Goal: Task Accomplishment & Management: Use online tool/utility

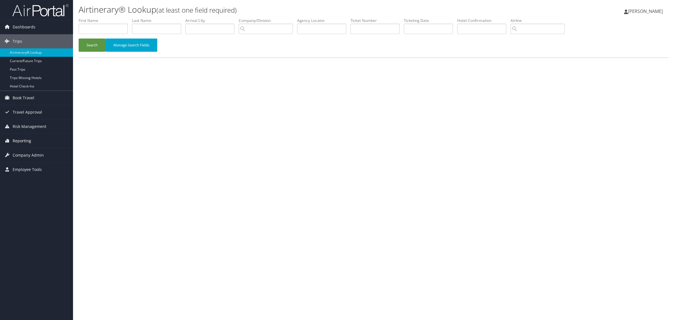
click at [31, 137] on link "Reporting" at bounding box center [36, 141] width 73 height 14
click at [32, 169] on link "Virtual Pay Lookup" at bounding box center [36, 169] width 73 height 8
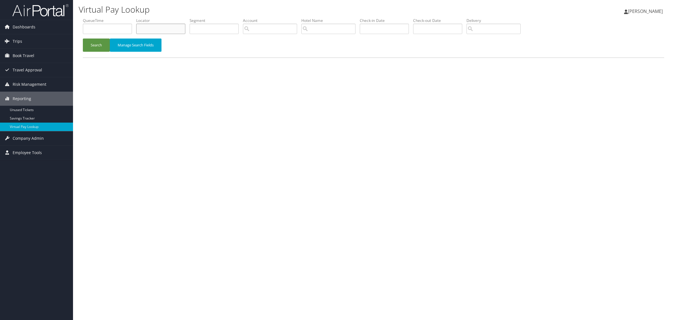
click at [158, 26] on input "text" at bounding box center [160, 29] width 49 height 10
paste input "MGRTJE"
type input "MGRTJE"
click at [96, 41] on button "Search" at bounding box center [96, 44] width 27 height 13
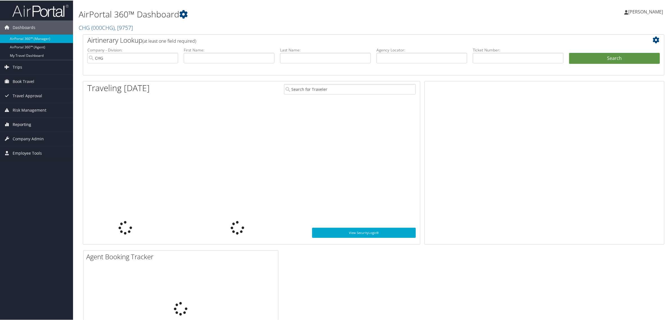
click at [28, 126] on span "Reporting" at bounding box center [22, 124] width 19 height 14
